Goal: Information Seeking & Learning: Learn about a topic

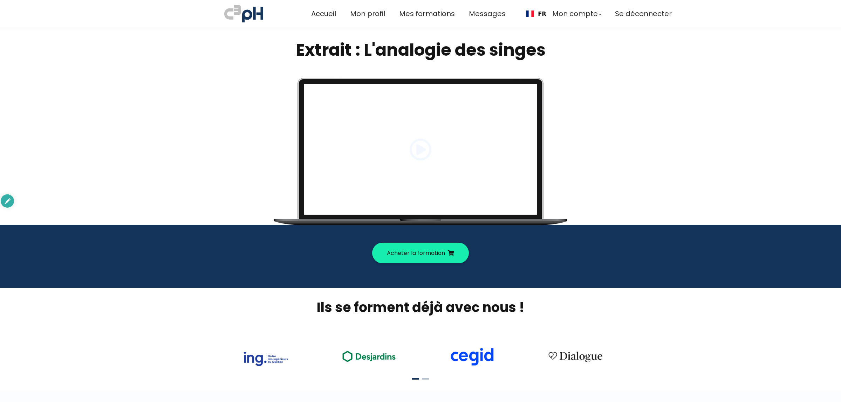
click at [418, 151] on span at bounding box center [420, 149] width 22 height 22
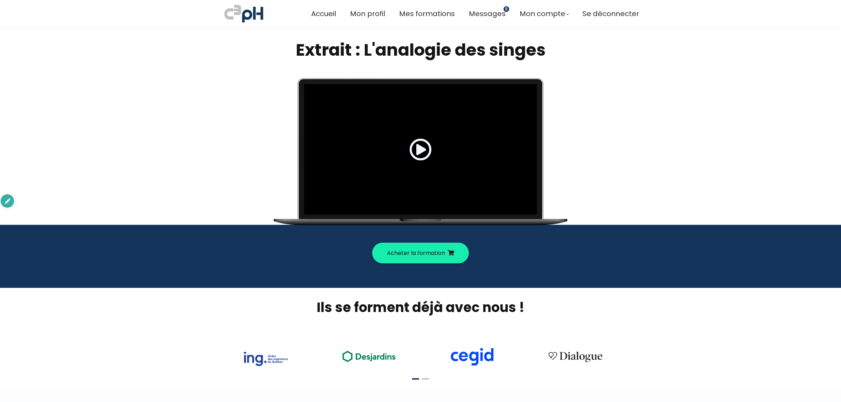
click at [418, 151] on span at bounding box center [420, 149] width 22 height 22
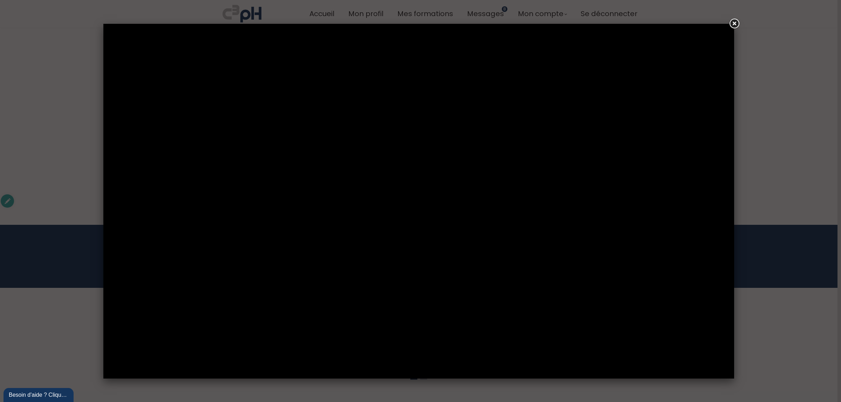
click at [736, 21] on link at bounding box center [734, 24] width 13 height 13
click at [731, 25] on link at bounding box center [734, 24] width 13 height 13
